Goal: Task Accomplishment & Management: Manage account settings

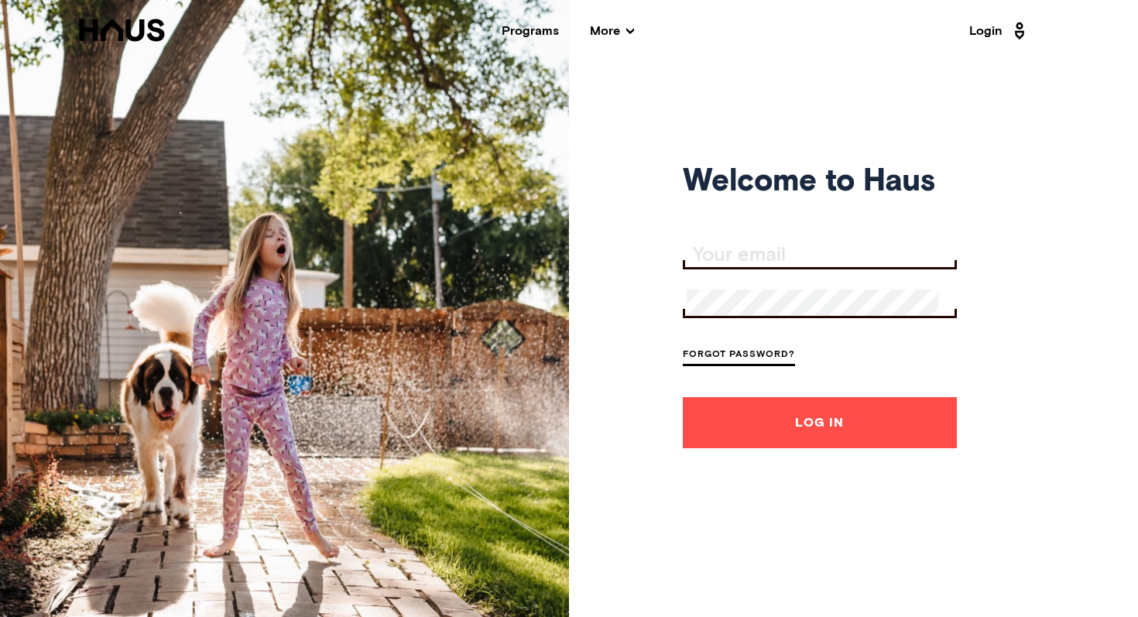
click at [765, 275] on form "Forgot Password? Log In" at bounding box center [820, 345] width 274 height 206
click at [752, 265] on div at bounding box center [820, 255] width 274 height 27
type input "[EMAIL_ADDRESS][DOMAIN_NAME]"
click at [683, 397] on button "Log In" at bounding box center [820, 422] width 274 height 51
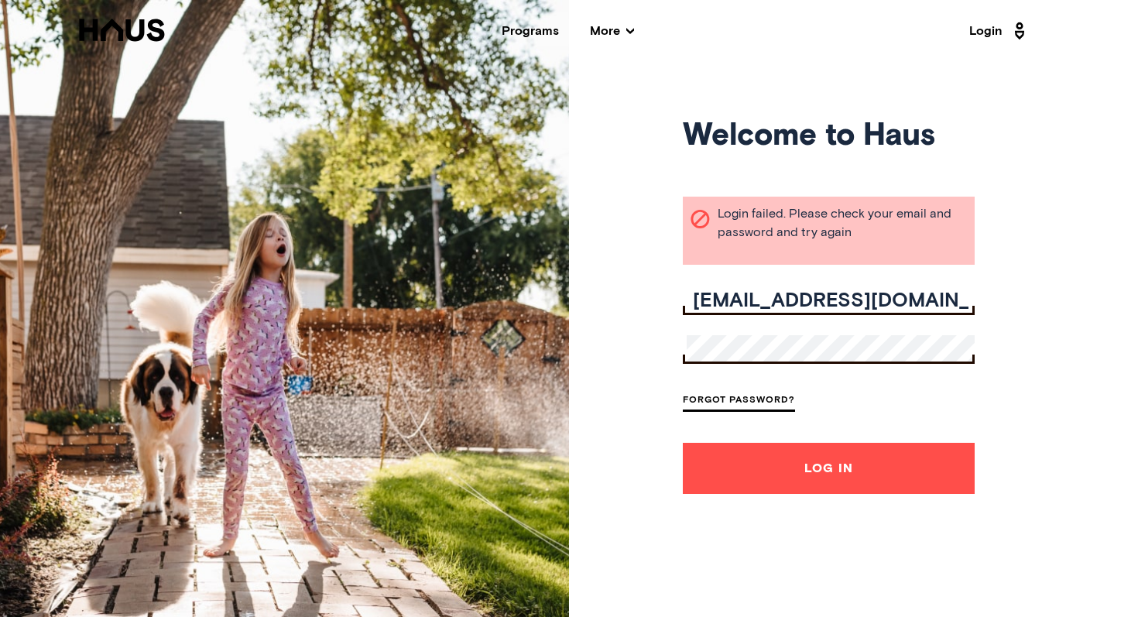
click at [683, 443] on button "Log In" at bounding box center [829, 468] width 292 height 51
click at [823, 362] on div at bounding box center [829, 349] width 292 height 29
click at [683, 443] on button "Log In" at bounding box center [829, 468] width 292 height 51
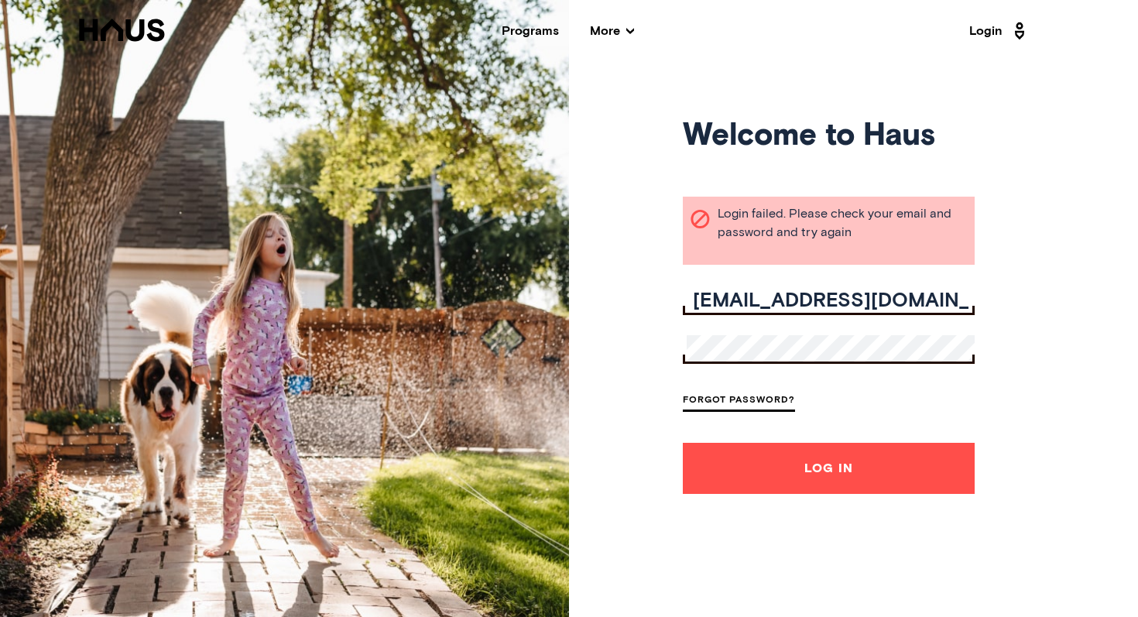
click at [683, 443] on button "Log In" at bounding box center [829, 468] width 292 height 51
